Goal: Information Seeking & Learning: Learn about a topic

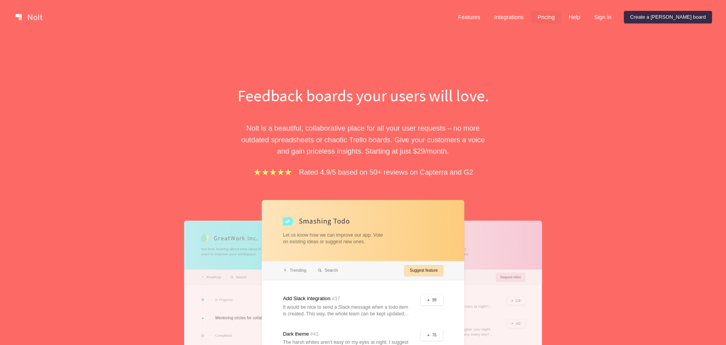
click at [561, 16] on link "Pricing" at bounding box center [546, 17] width 30 height 12
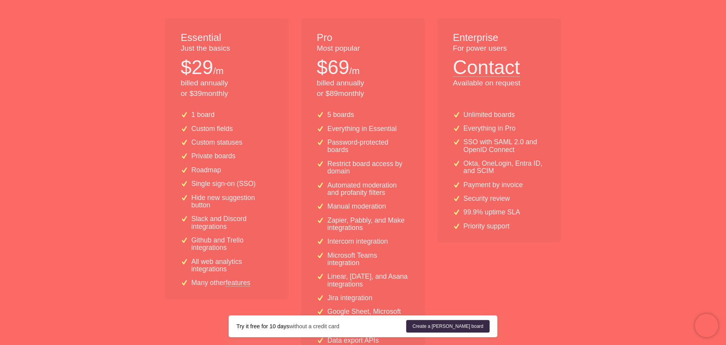
scroll to position [234, 0]
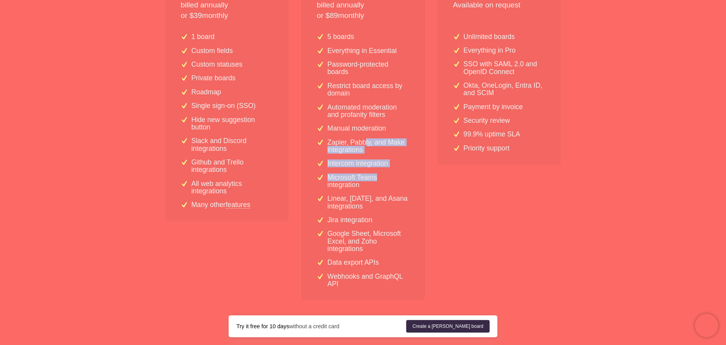
drag, startPoint x: 366, startPoint y: 144, endPoint x: 404, endPoint y: 195, distance: 63.4
click at [404, 190] on div "5 boards Everything in Essential Password-protected boards Restrict board acces…" at bounding box center [362, 163] width 123 height 273
click at [404, 194] on div "5 boards Everything in Essential Password-protected boards Restrict board acces…" at bounding box center [362, 163] width 123 height 273
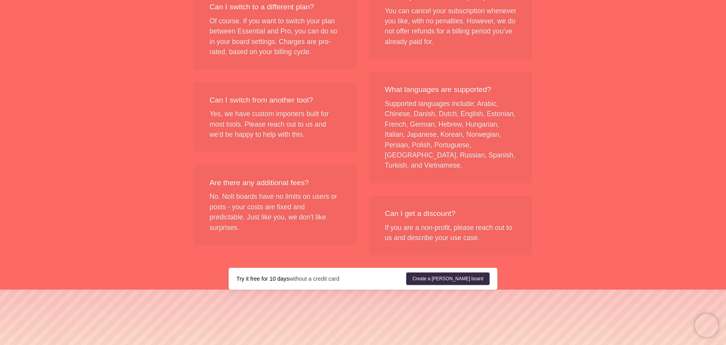
scroll to position [0, 0]
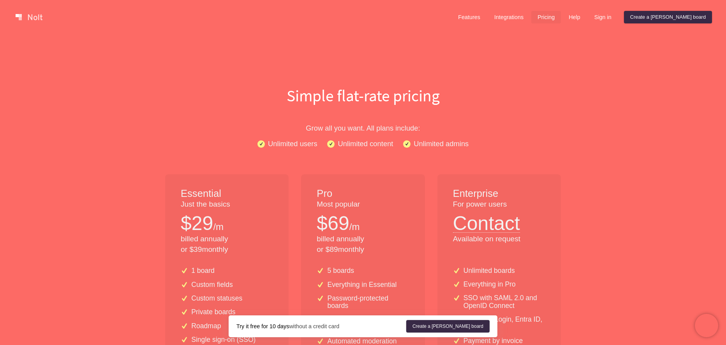
drag, startPoint x: 584, startPoint y: 262, endPoint x: 567, endPoint y: 112, distance: 150.9
click at [530, 18] on link "Integrations" at bounding box center [509, 17] width 42 height 12
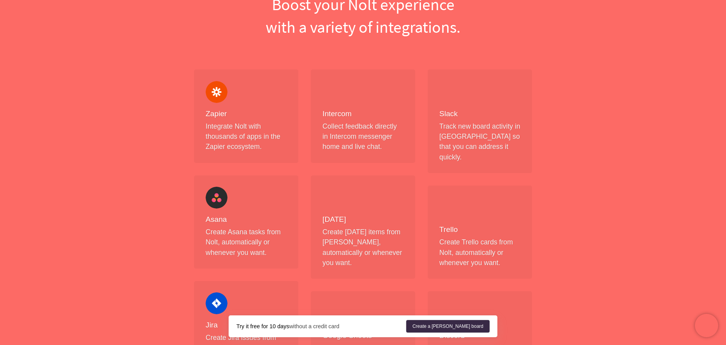
scroll to position [234, 0]
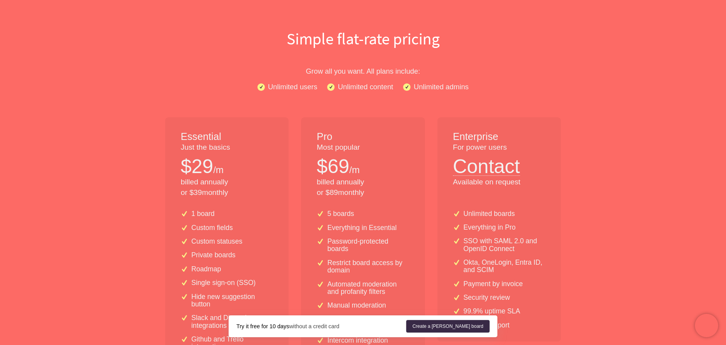
scroll to position [156, 0]
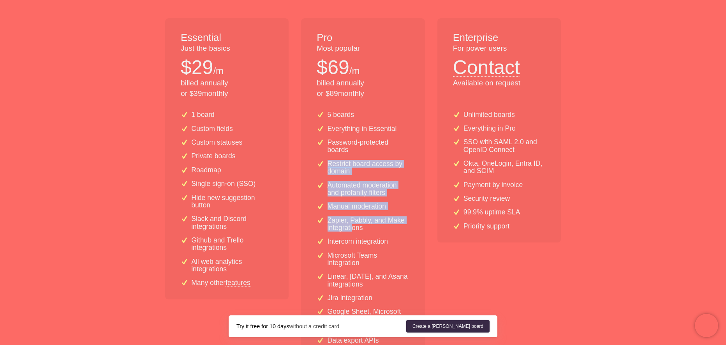
drag, startPoint x: 315, startPoint y: 163, endPoint x: 357, endPoint y: 240, distance: 87.8
click at [357, 239] on div "5 boards Everything in Essential Password-protected boards Restrict board acces…" at bounding box center [362, 241] width 123 height 273
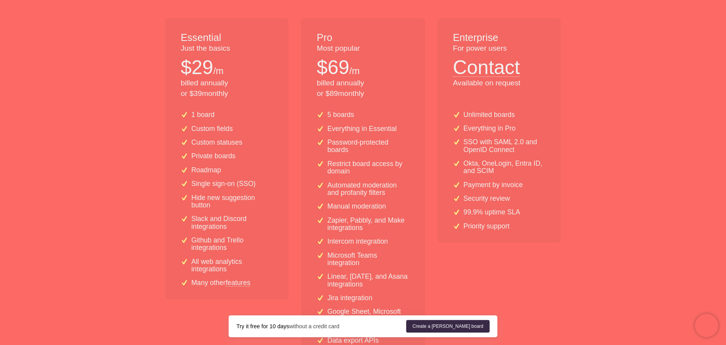
click at [357, 240] on p "Intercom integration" at bounding box center [358, 241] width 61 height 7
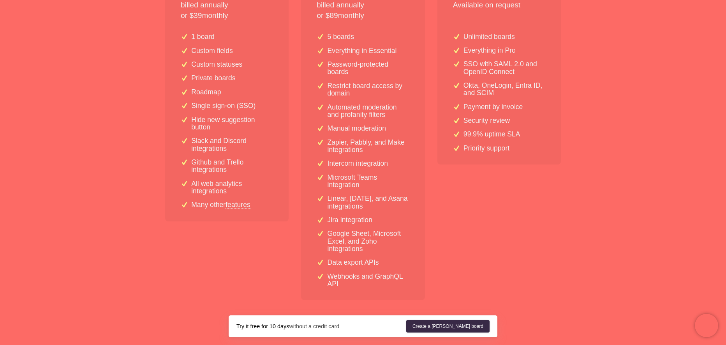
scroll to position [0, 0]
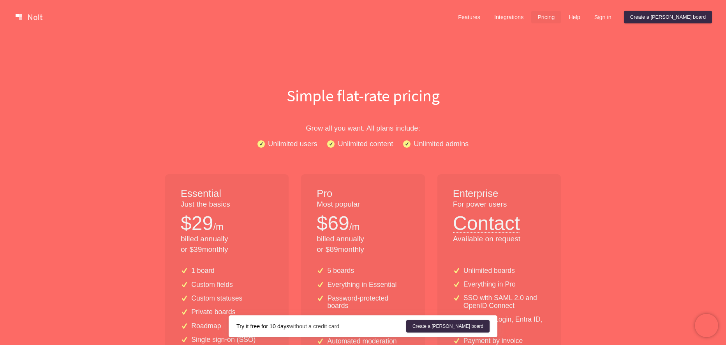
drag, startPoint x: 169, startPoint y: 284, endPoint x: 206, endPoint y: 120, distance: 168.5
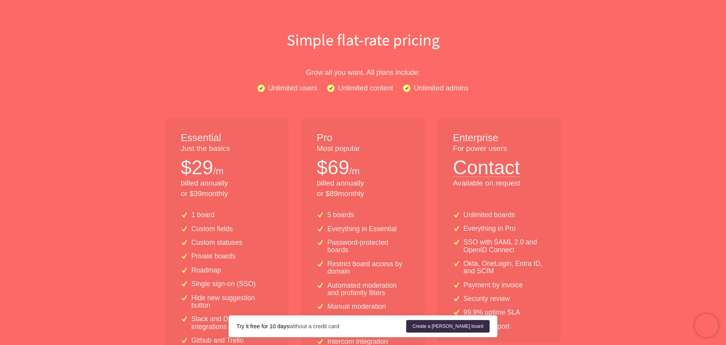
drag, startPoint x: 219, startPoint y: 202, endPoint x: 201, endPoint y: 176, distance: 30.8
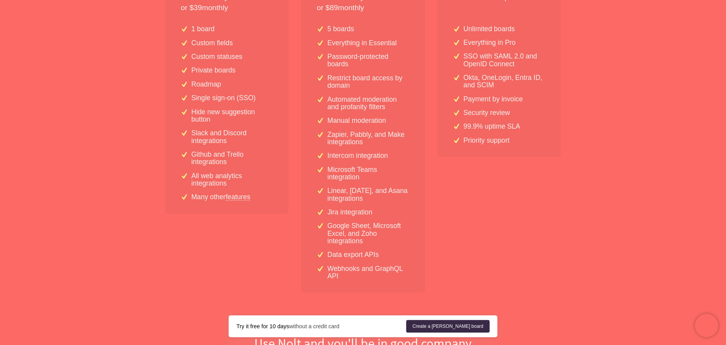
scroll to position [311, 0]
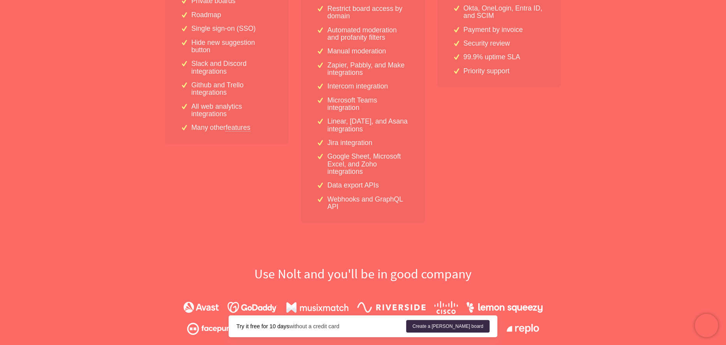
click at [203, 156] on div "Essential Just the basics $ 29 /m billed annually or $ 39 monthly 1 board Custo…" at bounding box center [226, 42] width 123 height 359
click at [242, 127] on link "features" at bounding box center [237, 127] width 25 height 7
